Goal: Transaction & Acquisition: Purchase product/service

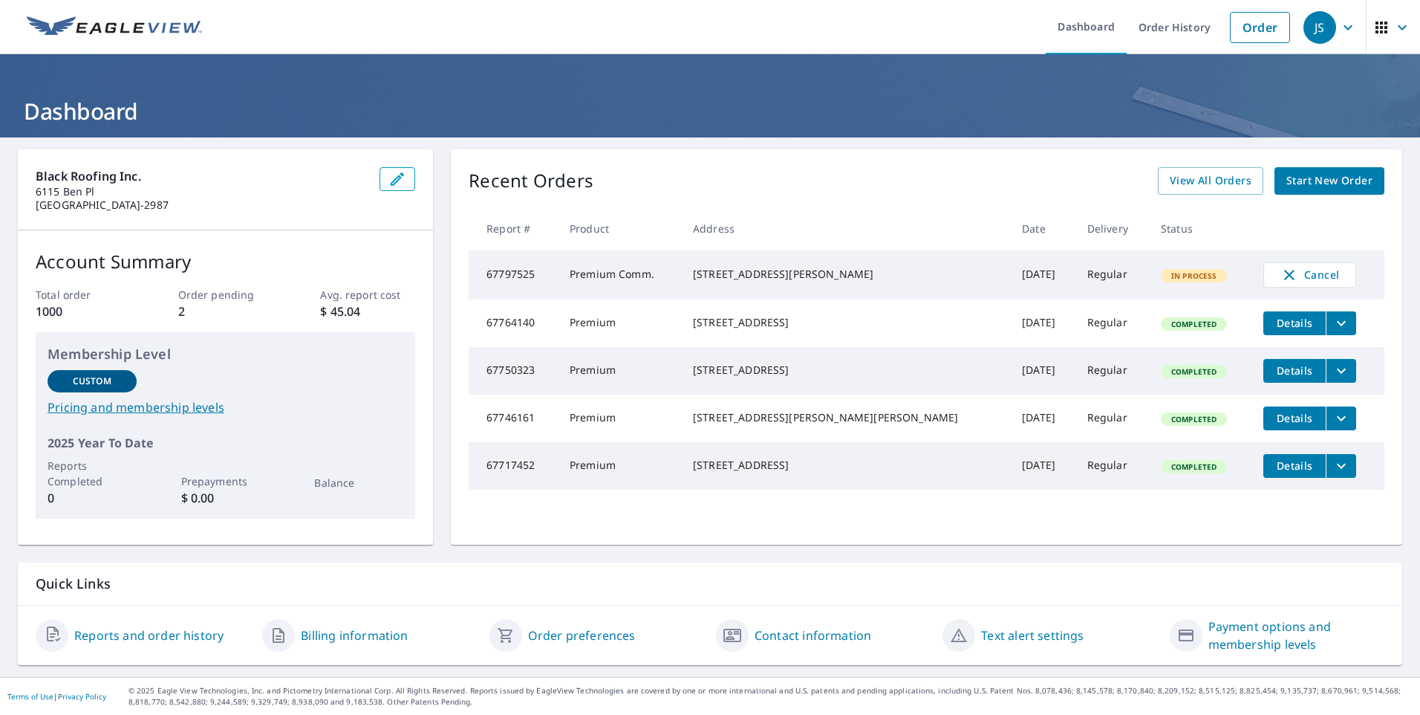
click at [1324, 180] on span "Start New Order" at bounding box center [1330, 181] width 86 height 19
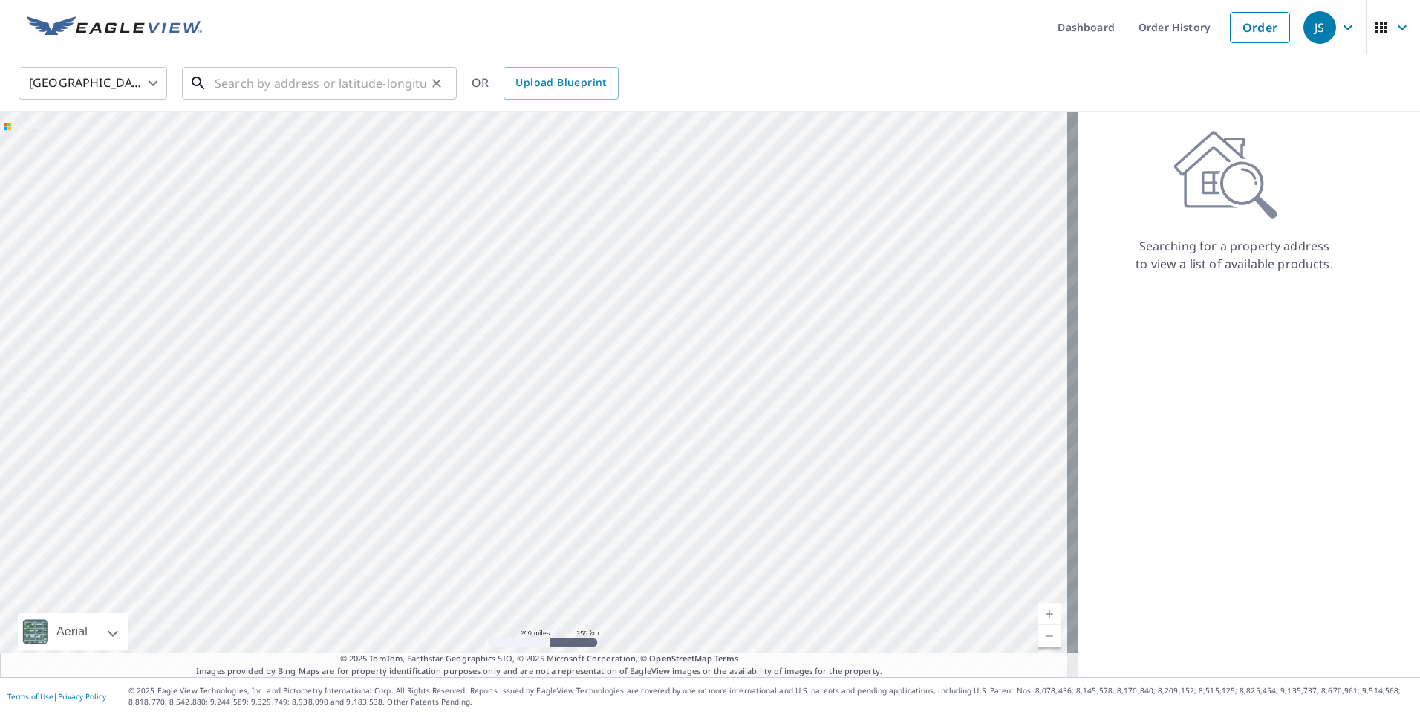
click at [219, 90] on input "text" at bounding box center [321, 83] width 212 height 42
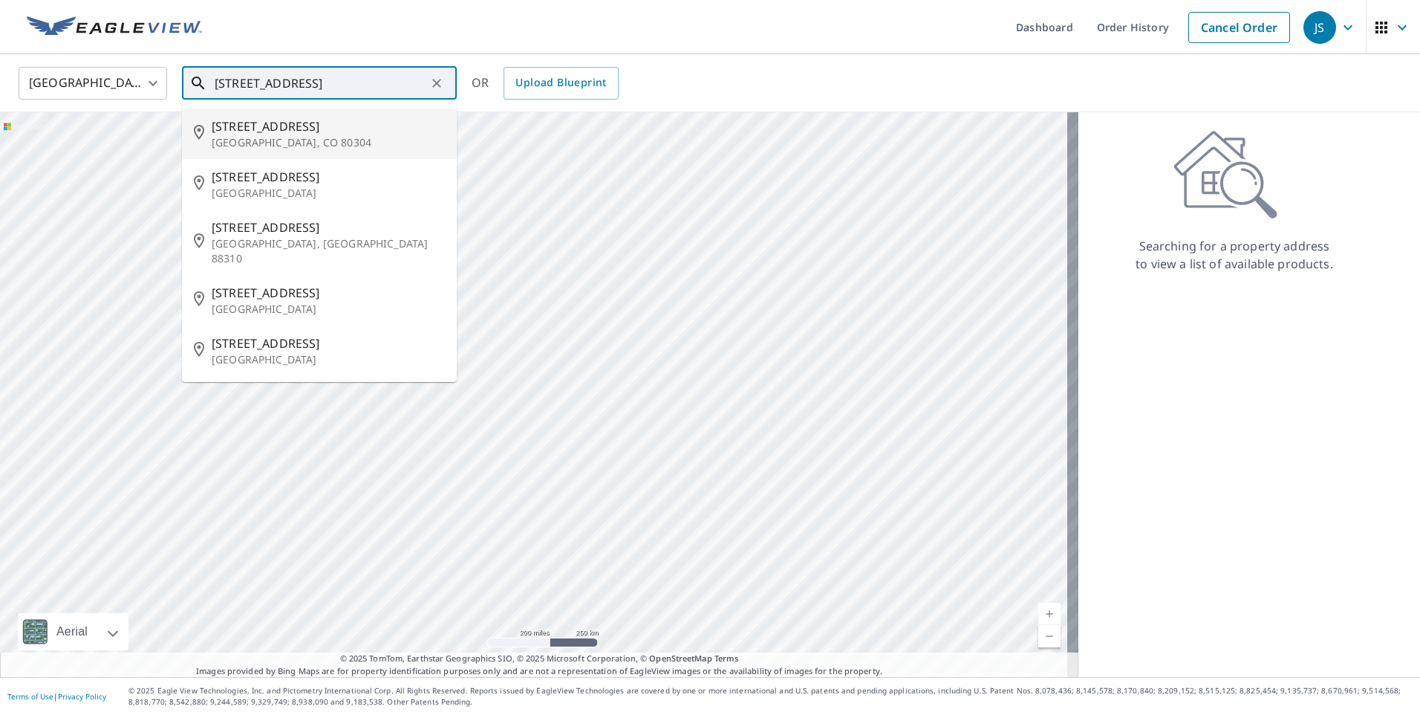
click at [239, 135] on p "[GEOGRAPHIC_DATA], CO 80304" at bounding box center [328, 142] width 233 height 15
type input "[STREET_ADDRESS]"
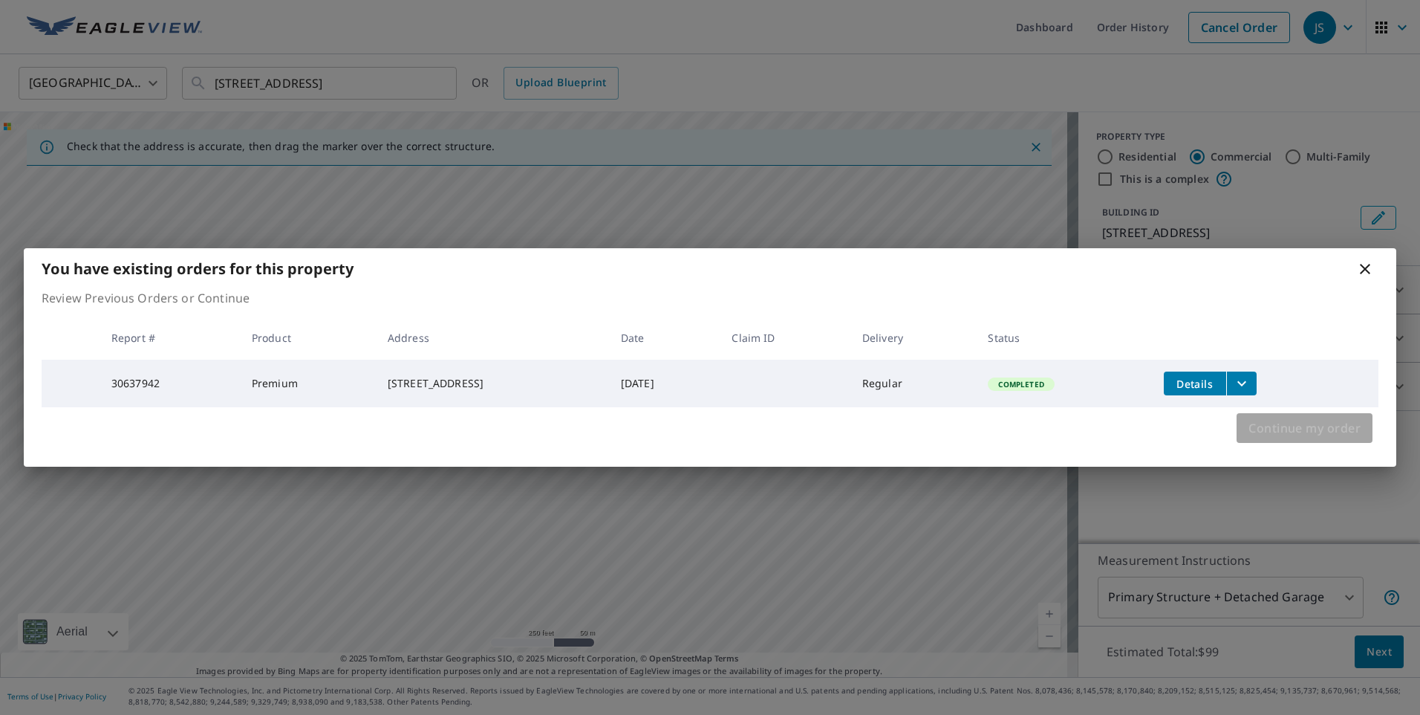
click at [1292, 428] on span "Continue my order" at bounding box center [1305, 427] width 112 height 21
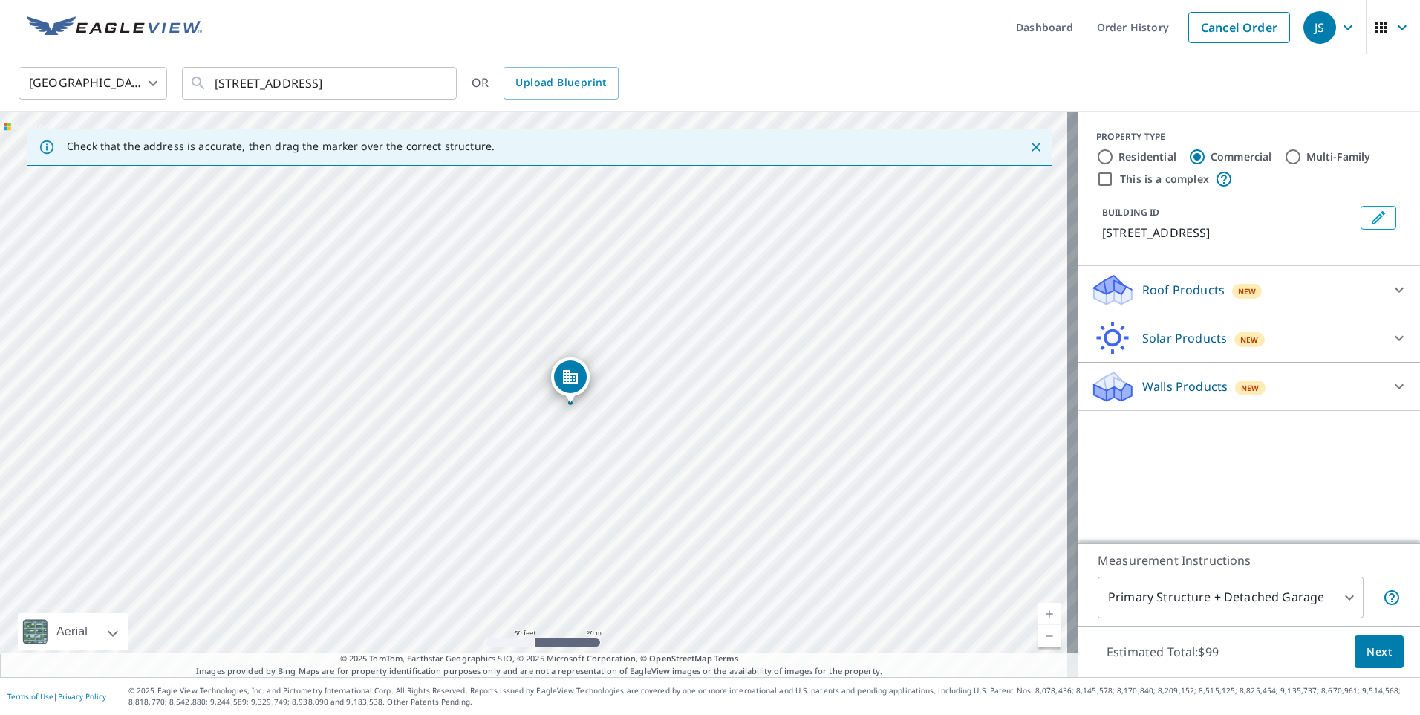
click at [1096, 157] on input "Residential" at bounding box center [1105, 157] width 18 height 18
radio input "true"
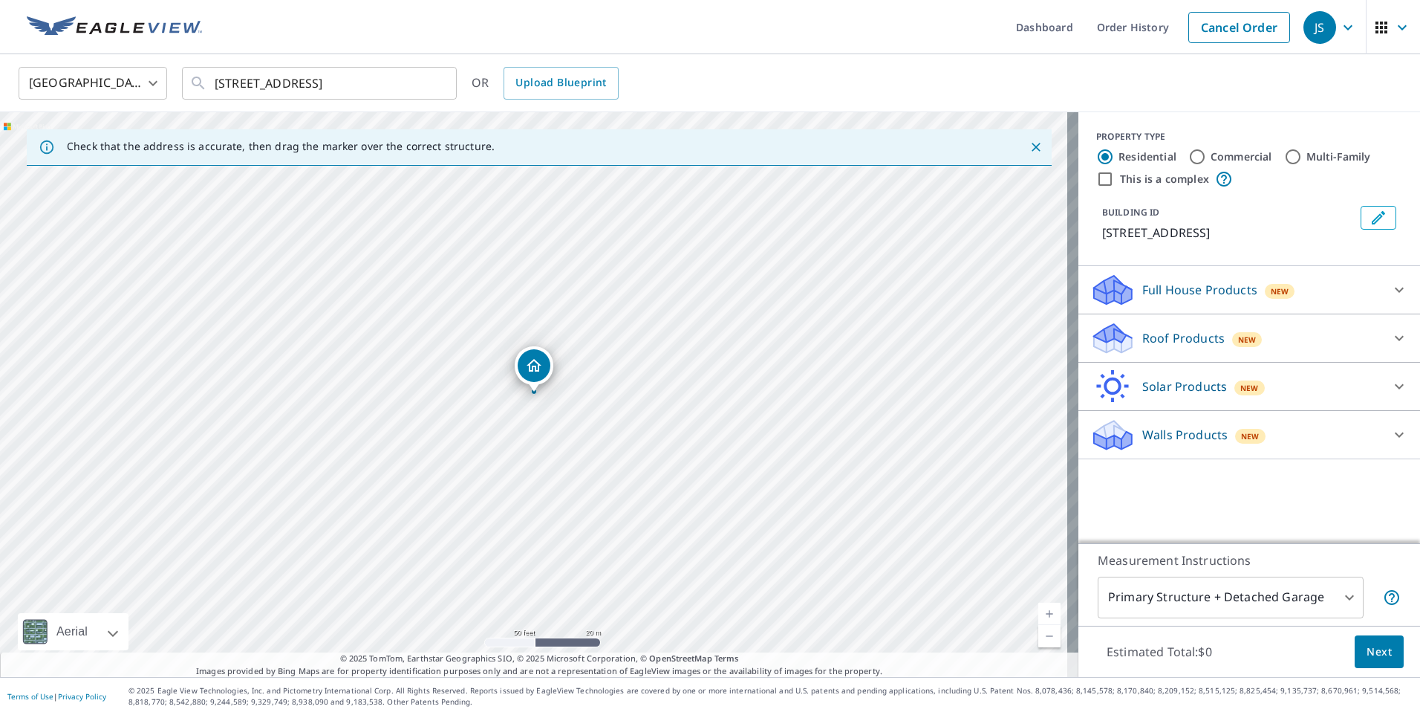
click at [1177, 336] on p "Roof Products" at bounding box center [1183, 338] width 82 height 18
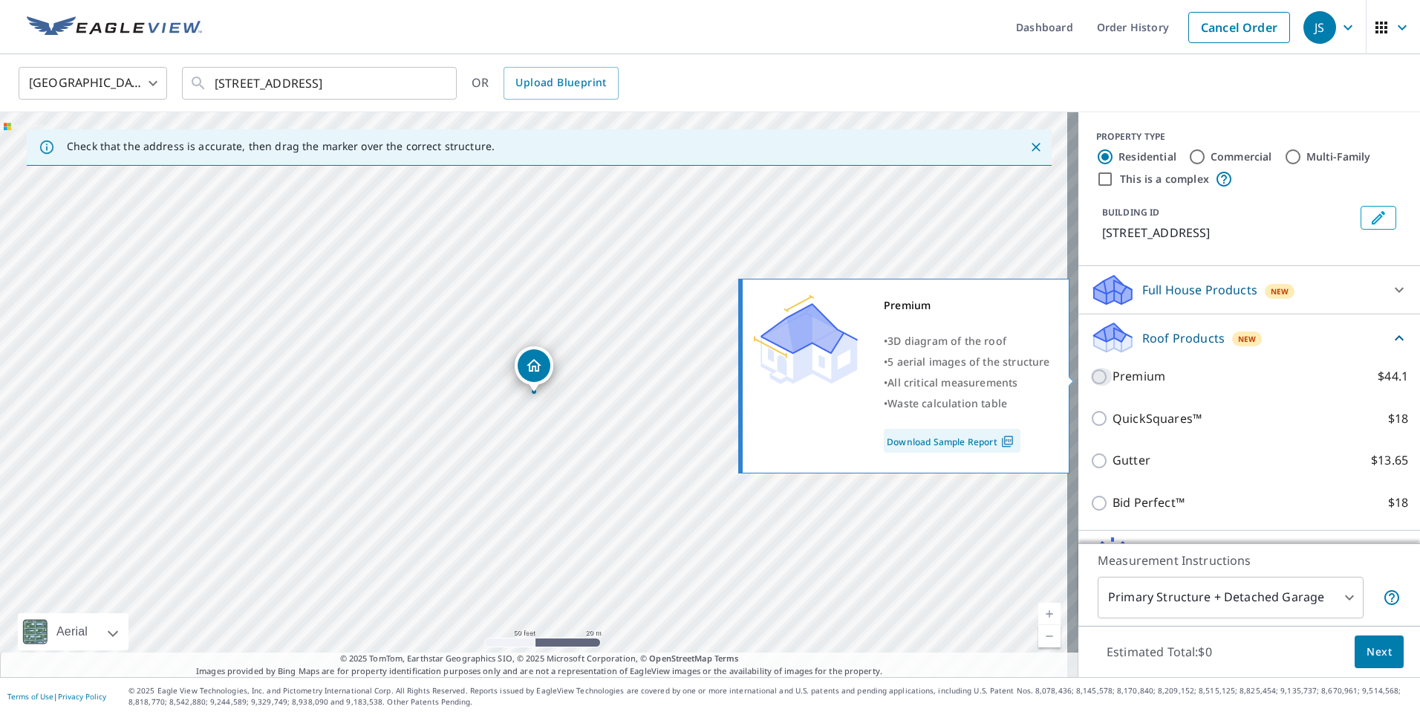
click at [1090, 377] on input "Premium $44.1" at bounding box center [1101, 377] width 22 height 18
checkbox input "true"
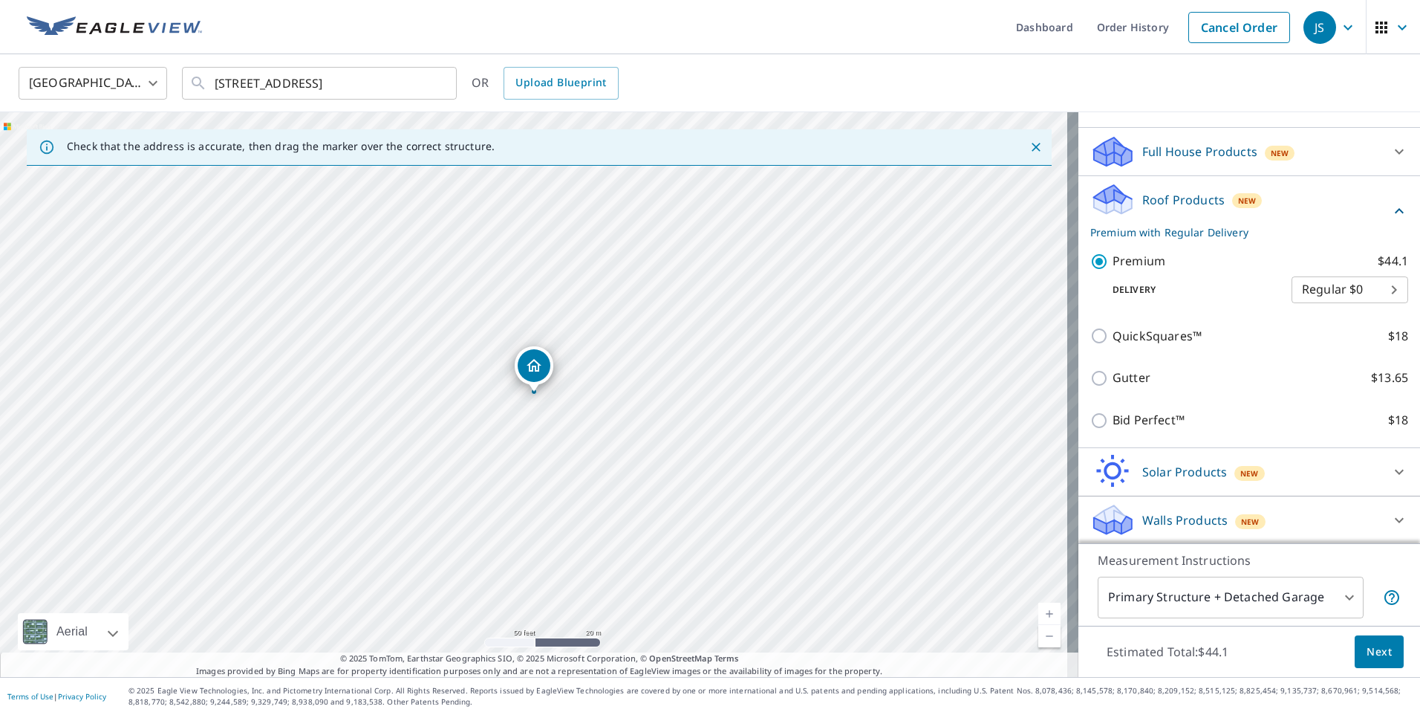
scroll to position [140, 0]
click at [1367, 651] on span "Next" at bounding box center [1379, 652] width 25 height 19
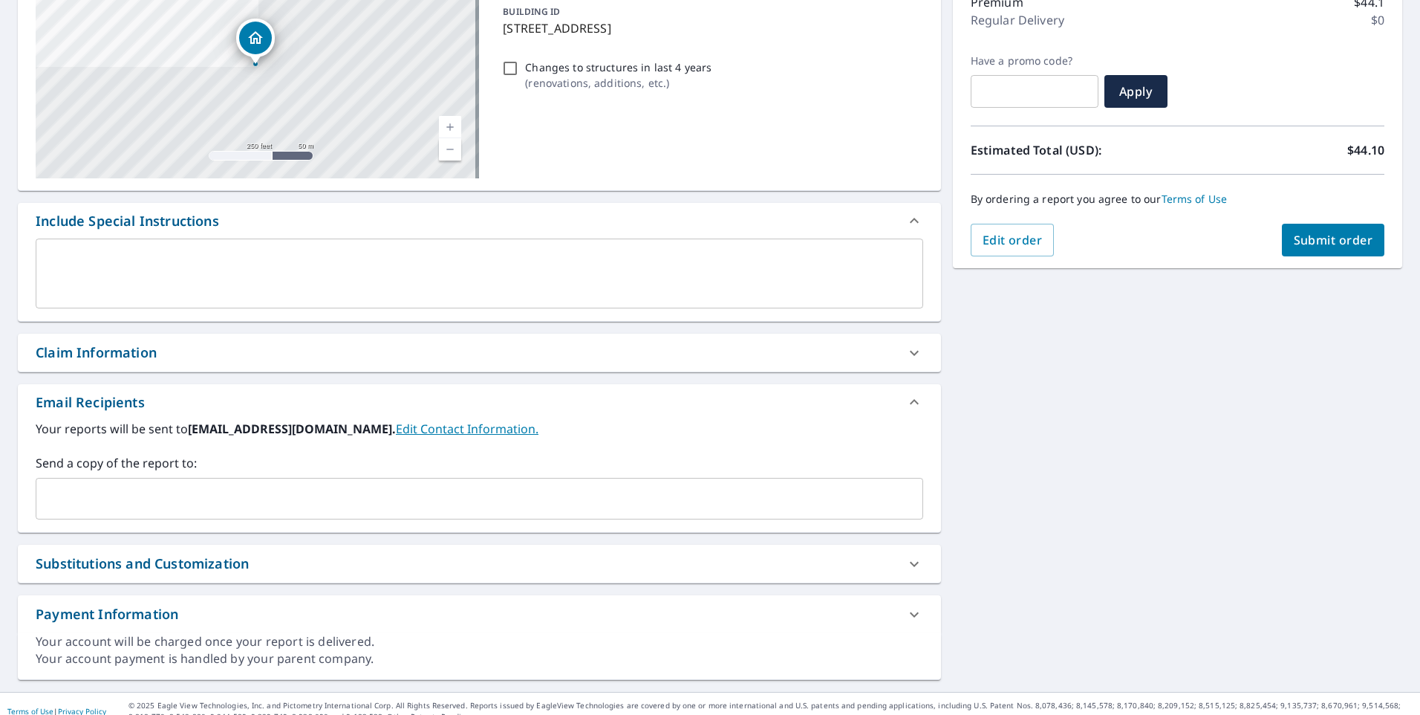
scroll to position [221, 0]
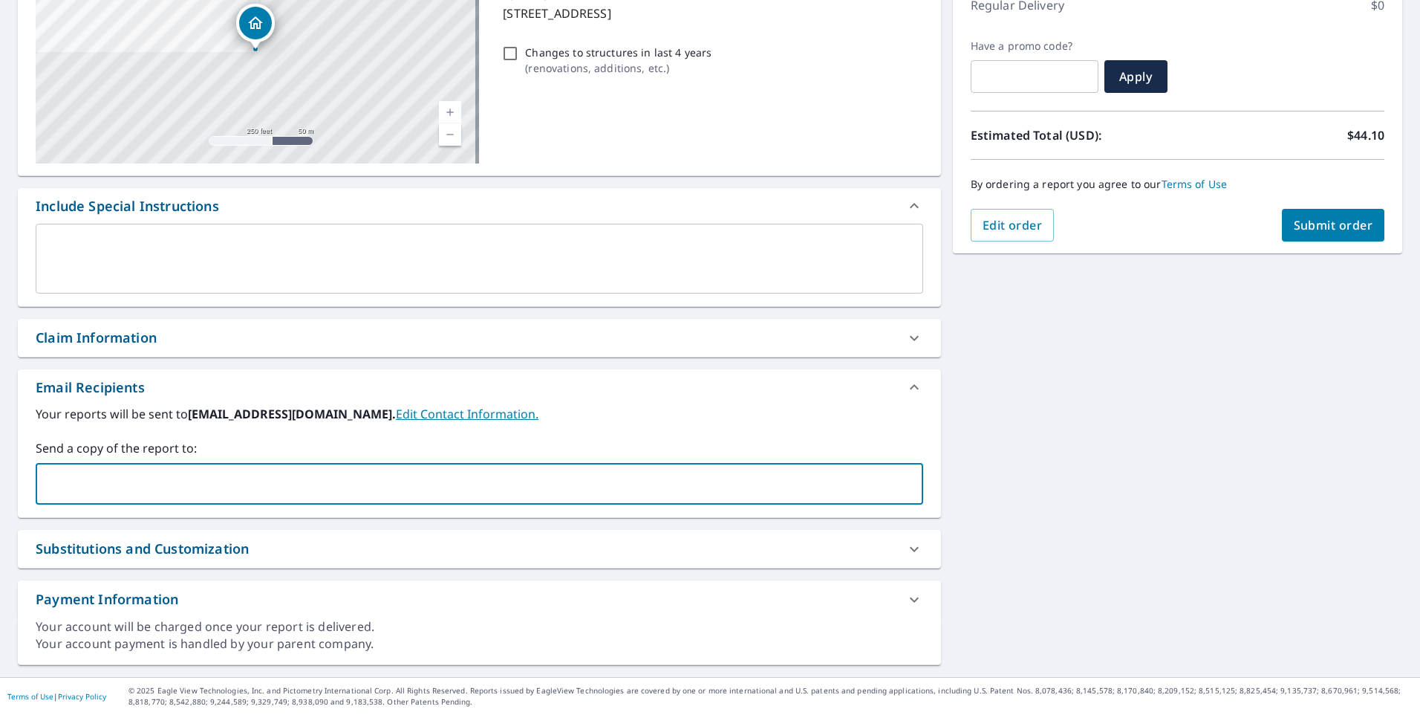
click at [75, 486] on input "text" at bounding box center [468, 483] width 852 height 28
type input "[EMAIL_ADDRESS][DOMAIN_NAME]"
click at [1314, 228] on span "Submit order" at bounding box center [1333, 225] width 79 height 16
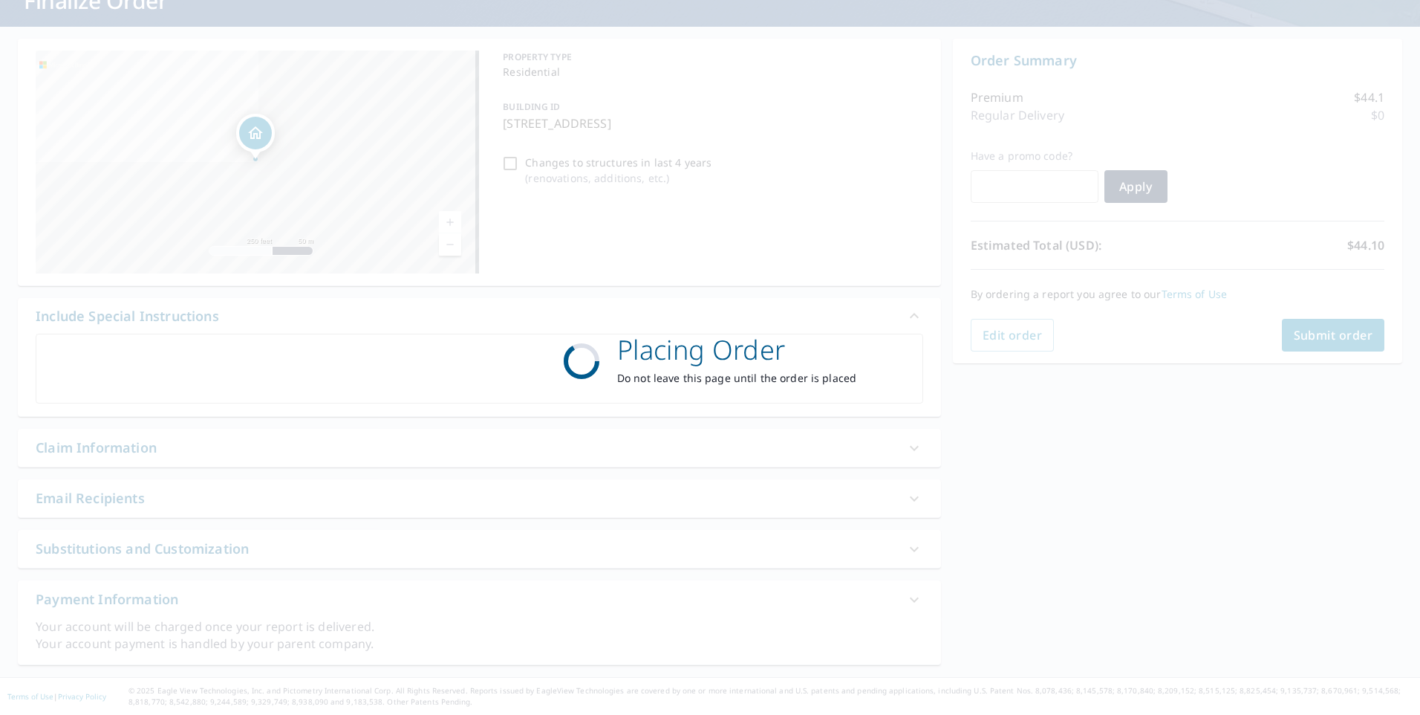
scroll to position [111, 0]
